Goal: Transaction & Acquisition: Purchase product/service

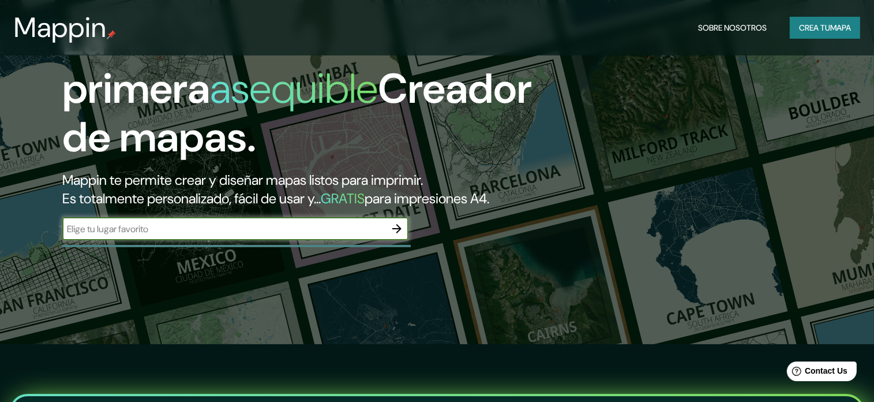
scroll to position [115, 0]
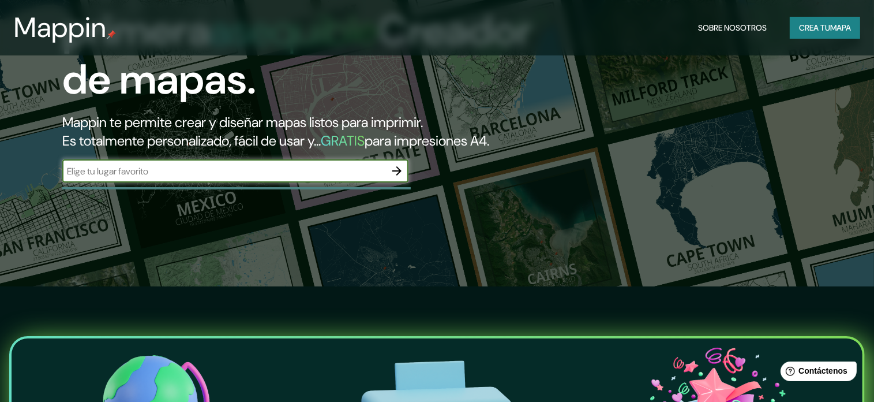
click at [381, 178] on input "text" at bounding box center [223, 170] width 323 height 13
type input "[GEOGRAPHIC_DATA][PERSON_NAME], [GEOGRAPHIC_DATA]"
click at [399, 178] on icon "button" at bounding box center [397, 171] width 14 height 14
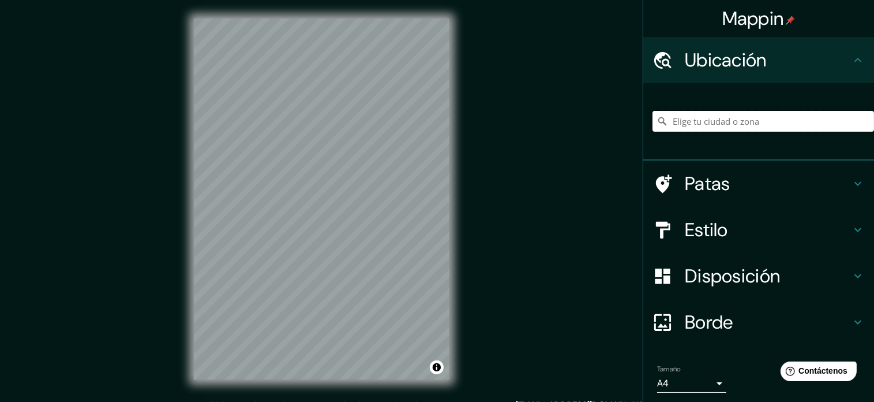
click at [725, 123] on input "Elige tu ciudad o zona" at bounding box center [763, 121] width 222 height 21
click at [678, 117] on input "Elige tu ciudad o zona" at bounding box center [763, 121] width 222 height 21
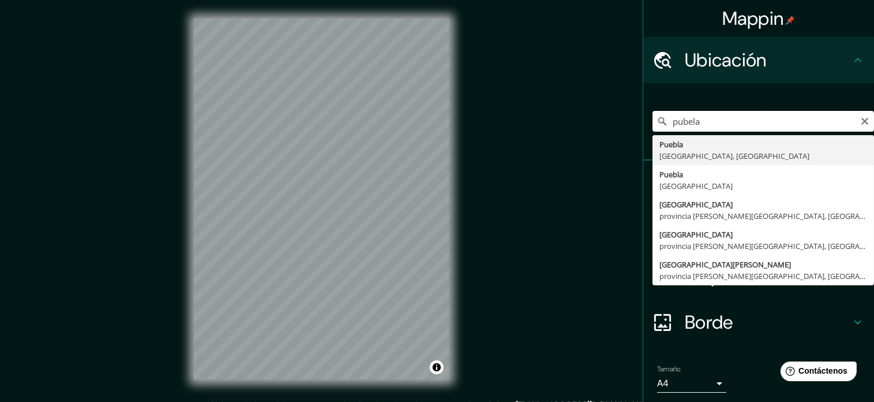
drag, startPoint x: 642, startPoint y: 122, endPoint x: 624, endPoint y: 125, distance: 18.8
click at [624, 125] on div "Mappin Ubicación pubela [GEOGRAPHIC_DATA], [GEOGRAPHIC_DATA] [GEOGRAPHIC_DATA] …" at bounding box center [437, 208] width 874 height 416
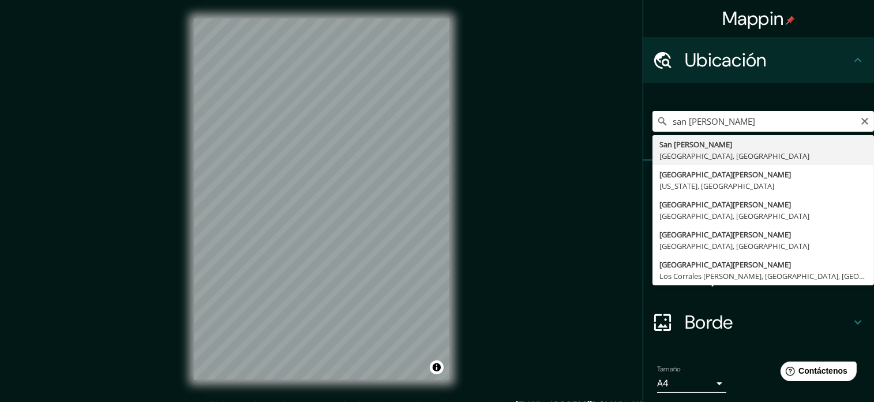
type input "San [PERSON_NAME][GEOGRAPHIC_DATA], [GEOGRAPHIC_DATA], [GEOGRAPHIC_DATA]"
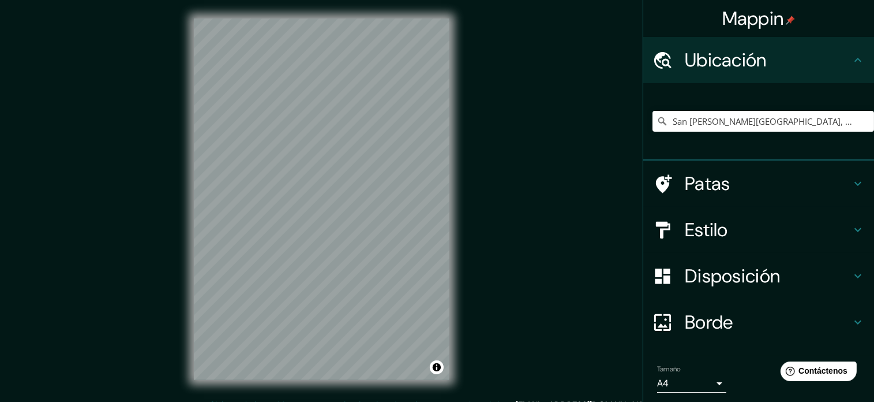
click at [692, 228] on font "Estilo" at bounding box center [706, 229] width 43 height 24
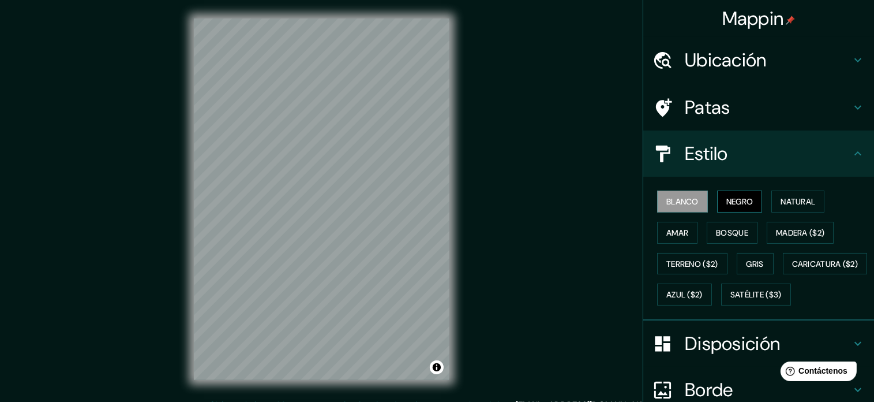
click at [736, 200] on font "Negro" at bounding box center [739, 201] width 27 height 10
click at [781, 201] on font "Natural" at bounding box center [798, 201] width 35 height 10
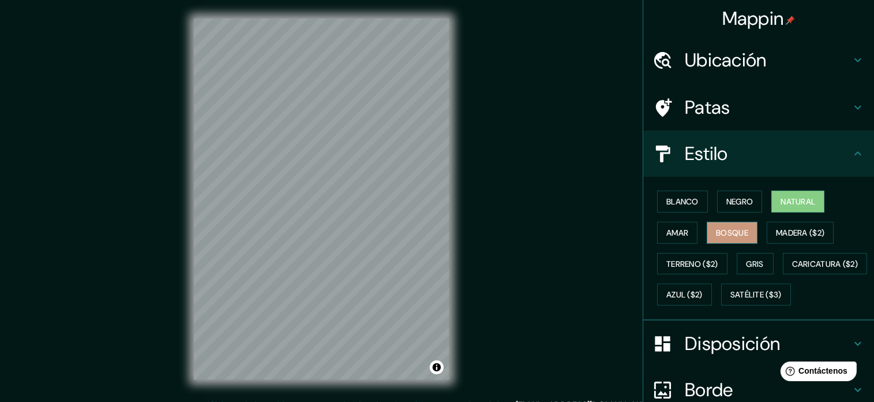
click at [729, 237] on font "Bosque" at bounding box center [732, 232] width 32 height 10
click at [776, 237] on font "Madera ($2)" at bounding box center [800, 232] width 48 height 10
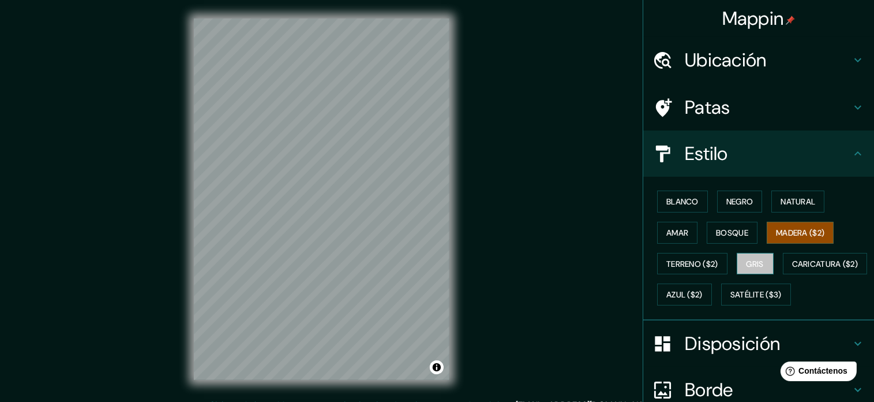
click at [755, 260] on font "Gris" at bounding box center [754, 263] width 17 height 10
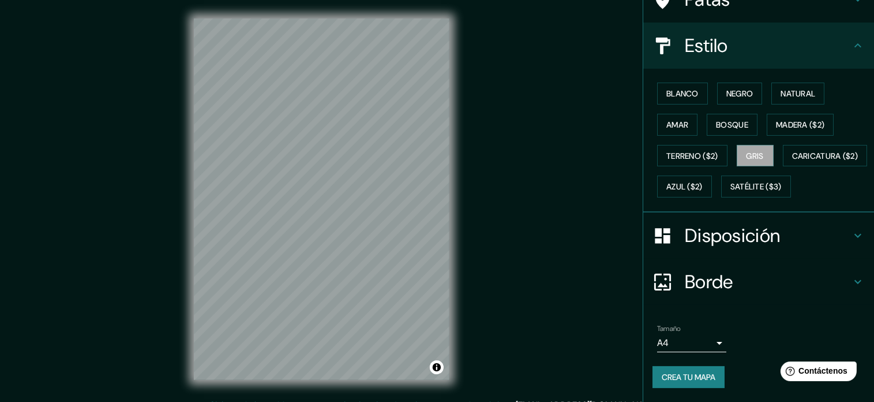
scroll to position [136, 0]
click at [744, 242] on font "Disposición" at bounding box center [732, 235] width 95 height 24
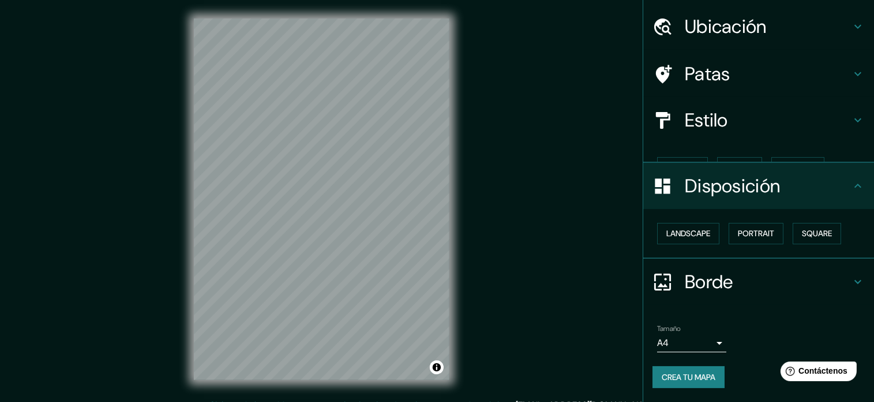
scroll to position [13, 0]
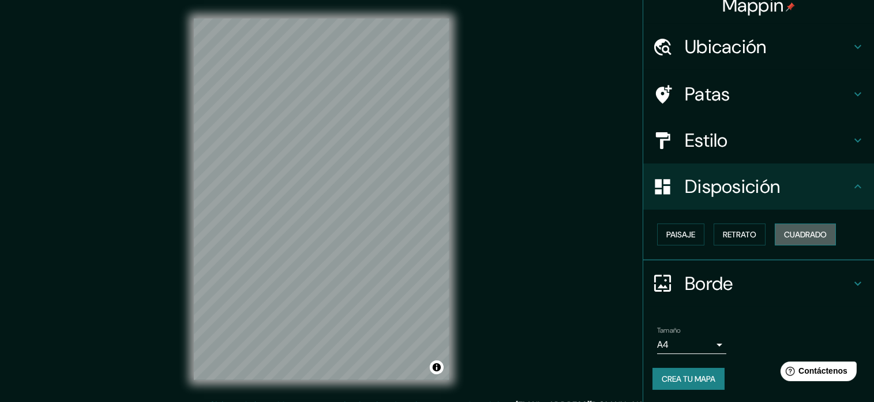
click at [784, 239] on font "Cuadrado" at bounding box center [805, 234] width 43 height 15
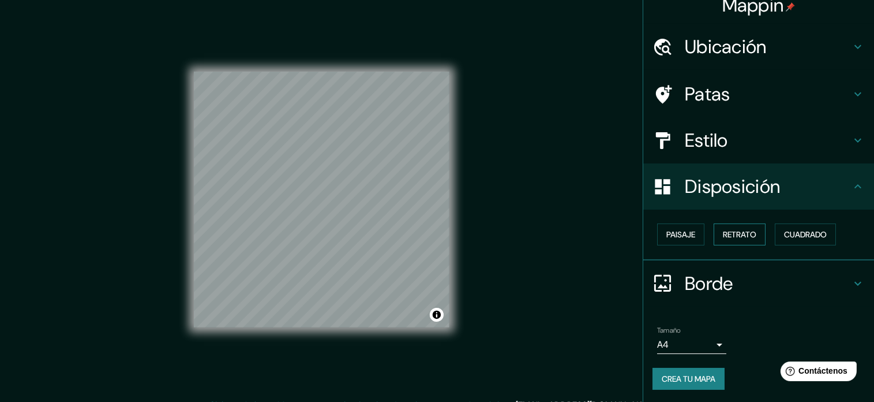
click at [723, 238] on font "Retrato" at bounding box center [739, 234] width 33 height 10
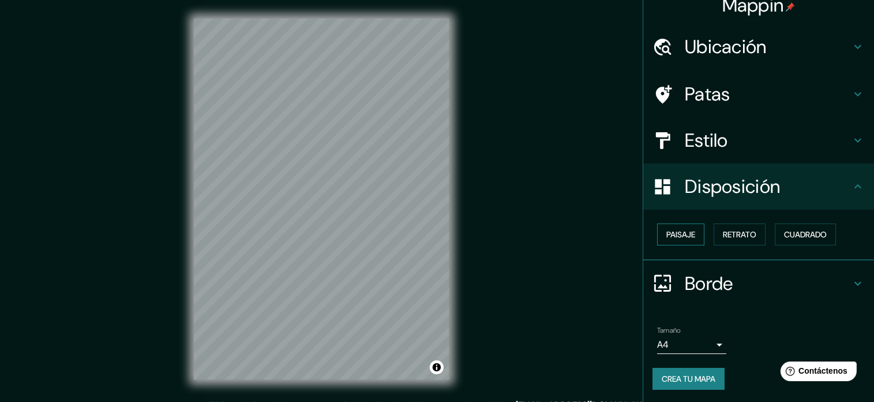
click at [678, 238] on font "Paisaje" at bounding box center [680, 234] width 29 height 10
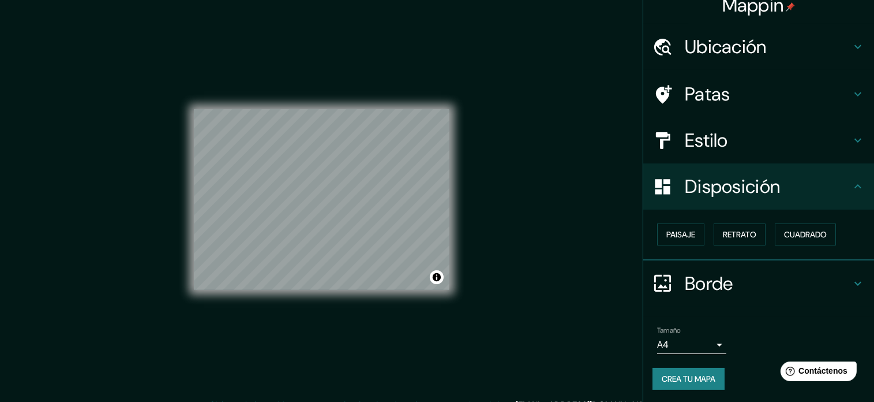
click at [734, 145] on h4 "Estilo" at bounding box center [768, 140] width 166 height 23
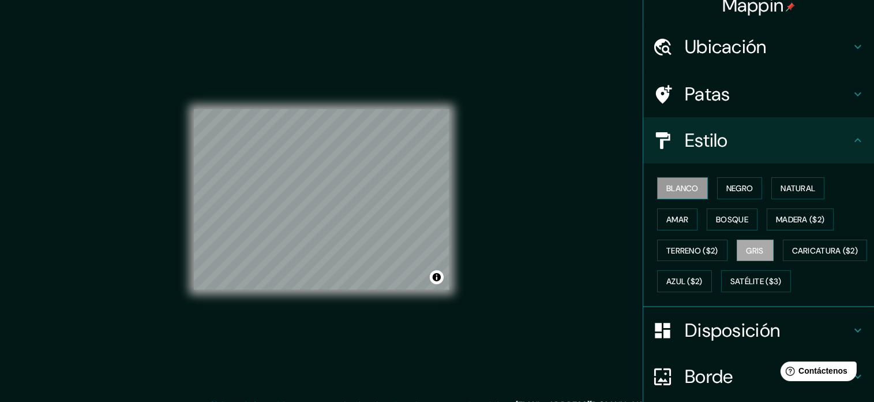
click at [681, 192] on font "Blanco" at bounding box center [682, 188] width 32 height 10
click at [685, 142] on font "Estilo" at bounding box center [706, 140] width 43 height 24
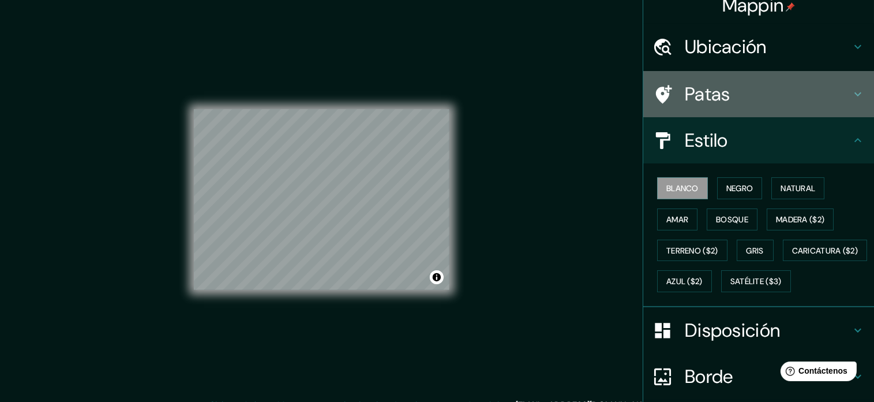
click at [701, 93] on font "Patas" at bounding box center [708, 94] width 46 height 24
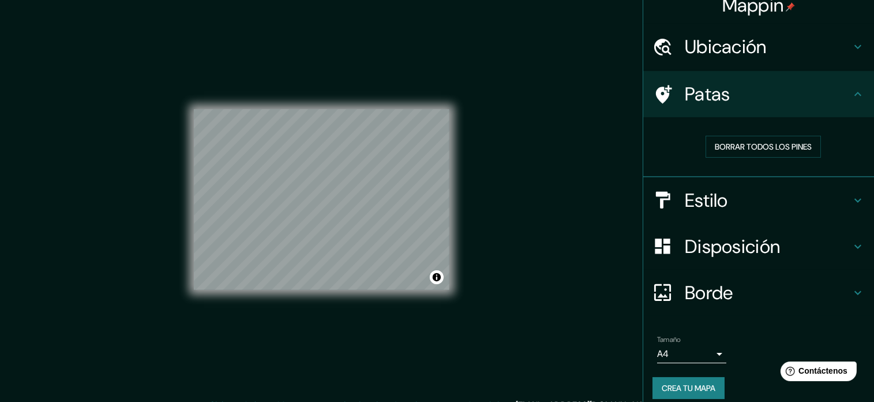
click at [704, 92] on font "Patas" at bounding box center [708, 94] width 46 height 24
click at [735, 52] on font "Ubicación" at bounding box center [726, 47] width 82 height 24
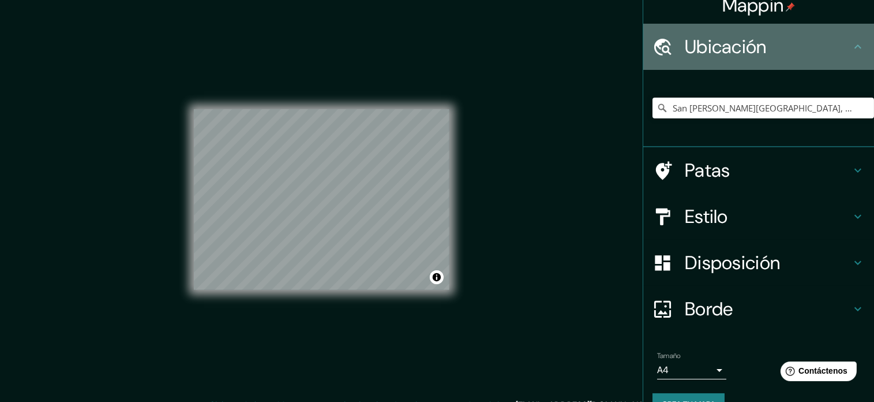
click at [735, 52] on font "Ubicación" at bounding box center [726, 47] width 82 height 24
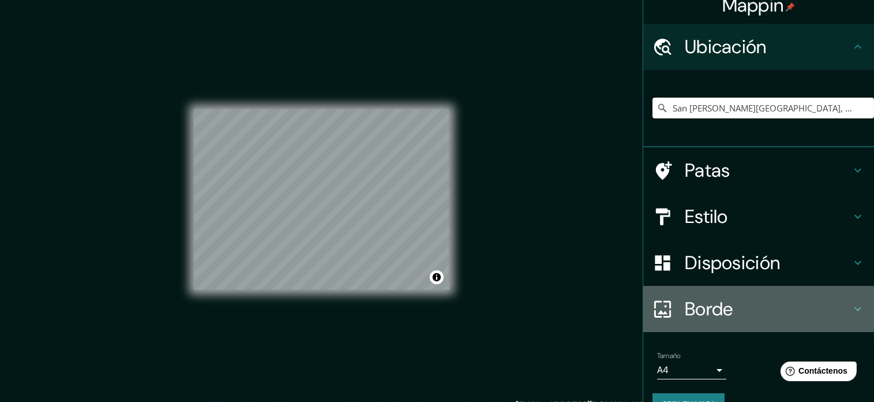
click at [706, 327] on div "Borde" at bounding box center [758, 309] width 231 height 46
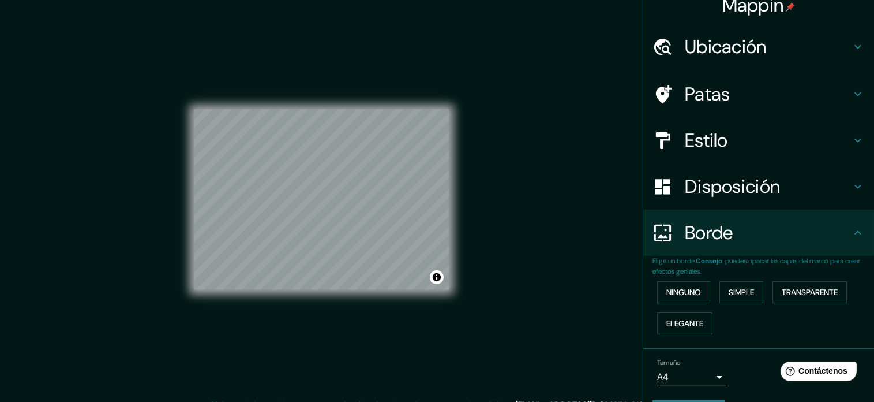
click at [708, 237] on font "Borde" at bounding box center [709, 232] width 48 height 24
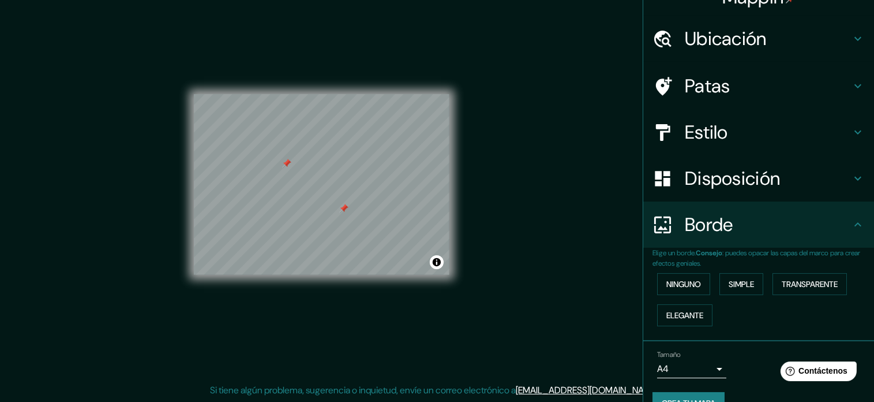
scroll to position [0, 0]
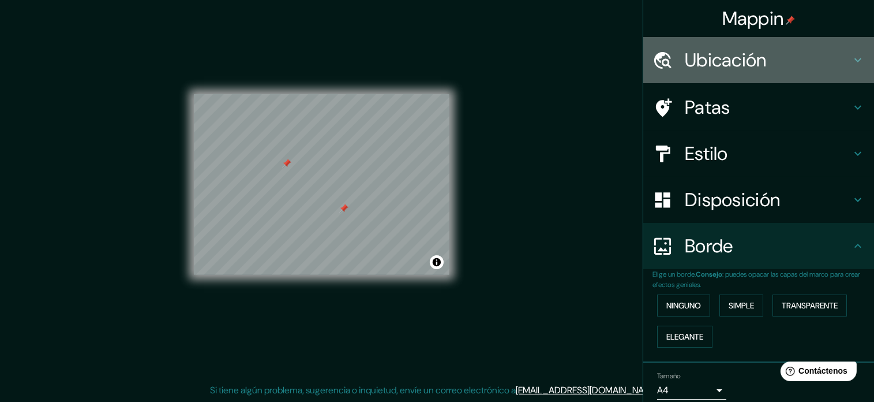
click at [734, 58] on font "Ubicación" at bounding box center [726, 60] width 82 height 24
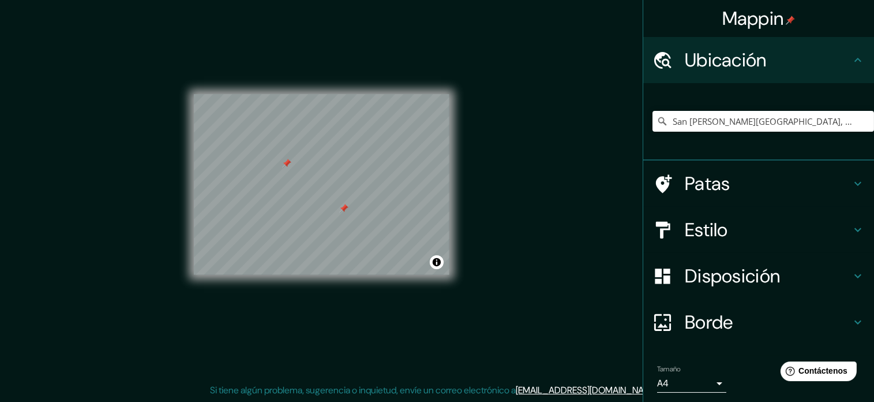
click at [735, 58] on font "Ubicación" at bounding box center [726, 60] width 82 height 24
click at [690, 182] on font "Patas" at bounding box center [708, 183] width 46 height 24
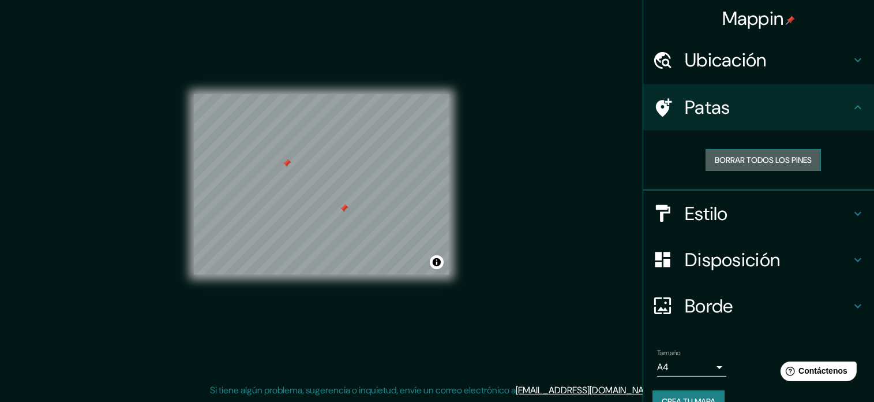
click at [727, 161] on font "Borrar todos los pines" at bounding box center [763, 160] width 97 height 10
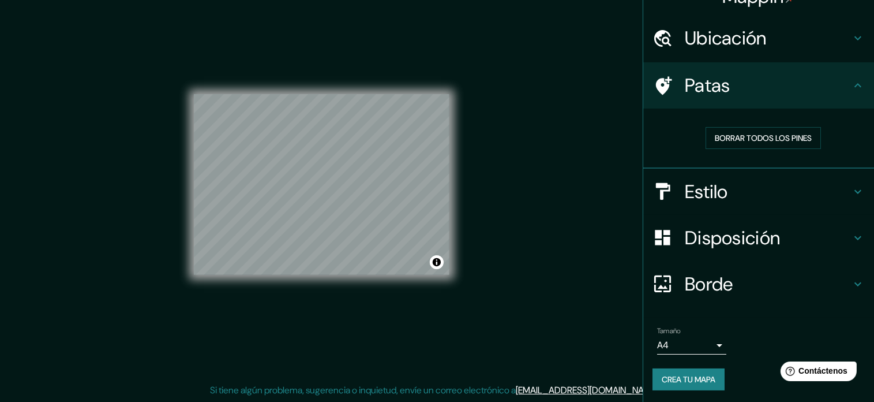
scroll to position [22, 0]
click at [670, 382] on font "Crea tu mapa" at bounding box center [689, 378] width 54 height 15
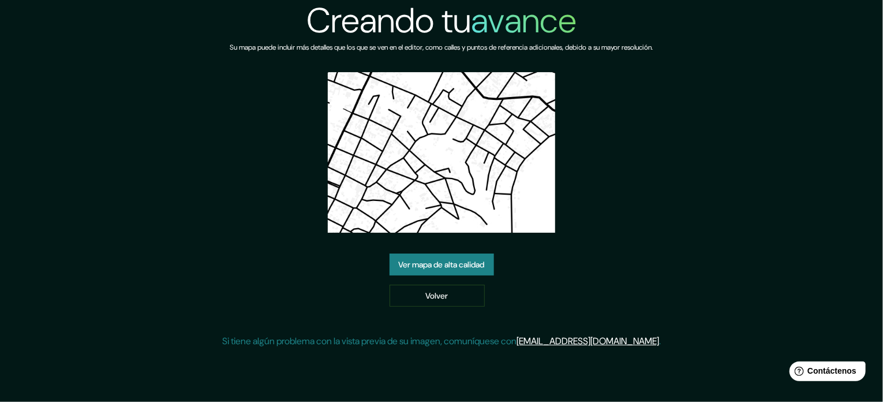
click at [472, 268] on font "Ver mapa de alta calidad" at bounding box center [442, 265] width 86 height 10
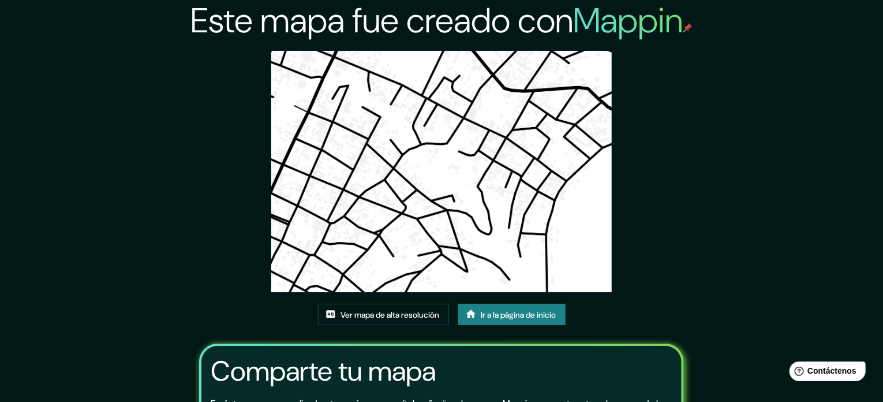
drag, startPoint x: 257, startPoint y: 170, endPoint x: 468, endPoint y: 167, distance: 211.2
click at [468, 397] on font "Envía tu mapa personalizado a tus amigos y permíteles diseñar el suyo con Mappi…" at bounding box center [439, 410] width 456 height 26
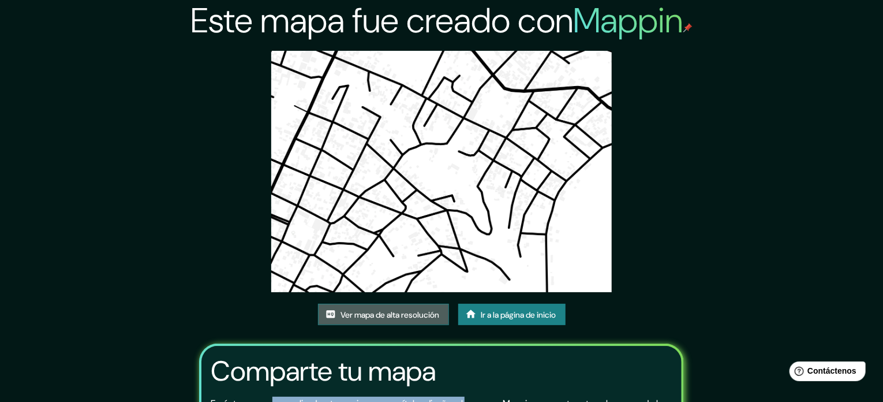
click at [421, 309] on font "Ver mapa de alta resolución" at bounding box center [390, 314] width 99 height 10
